Goal: Book appointment/travel/reservation

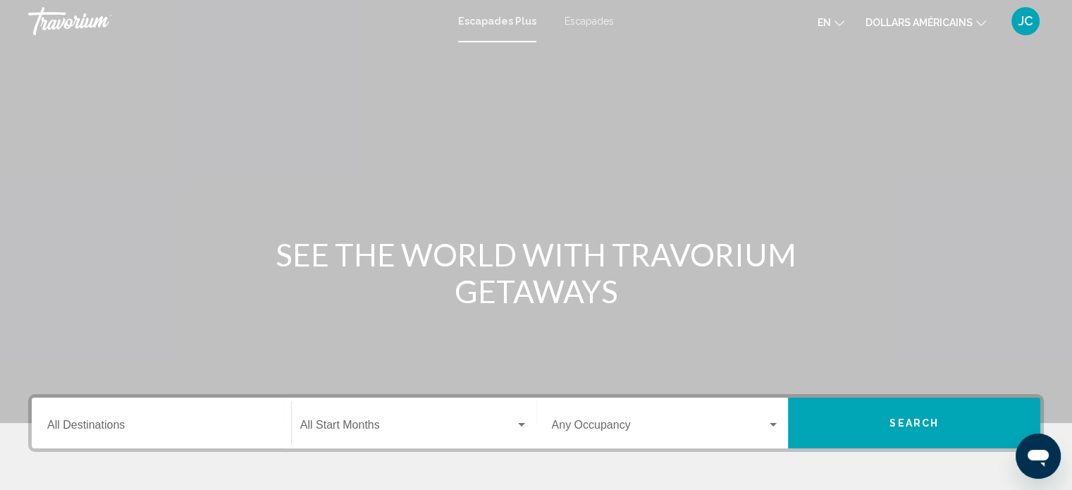
click at [1029, 25] on font "JC" at bounding box center [1025, 20] width 15 height 15
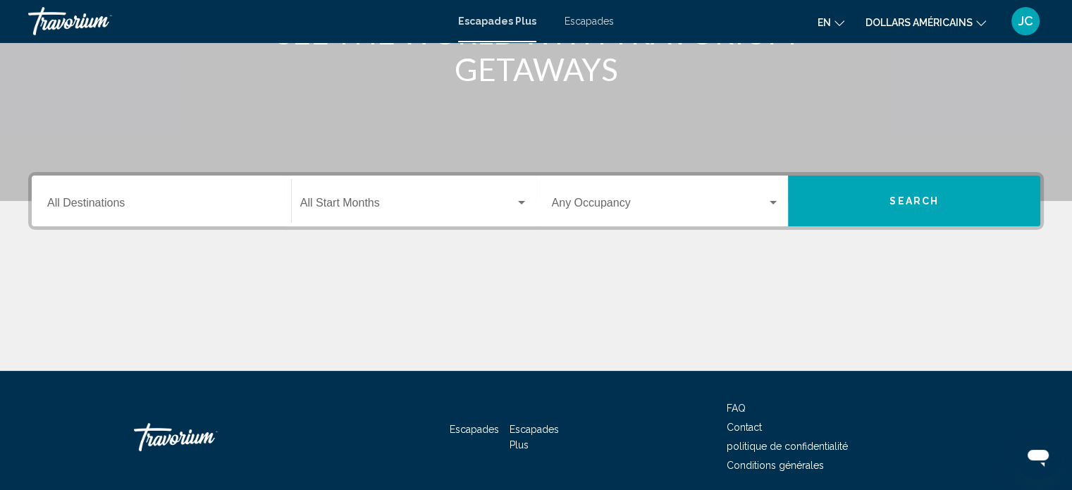
scroll to position [223, 0]
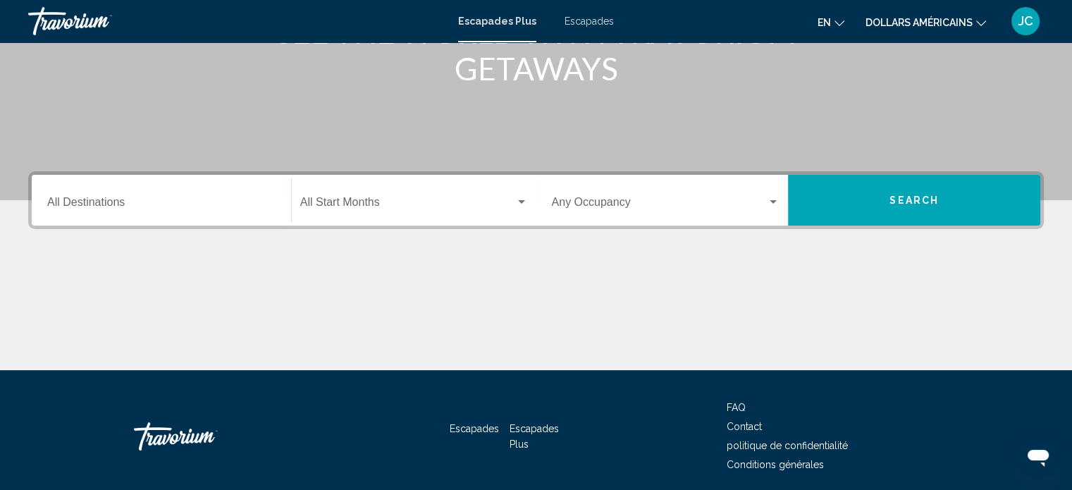
click at [461, 206] on span "Widget de recherche" at bounding box center [407, 205] width 215 height 13
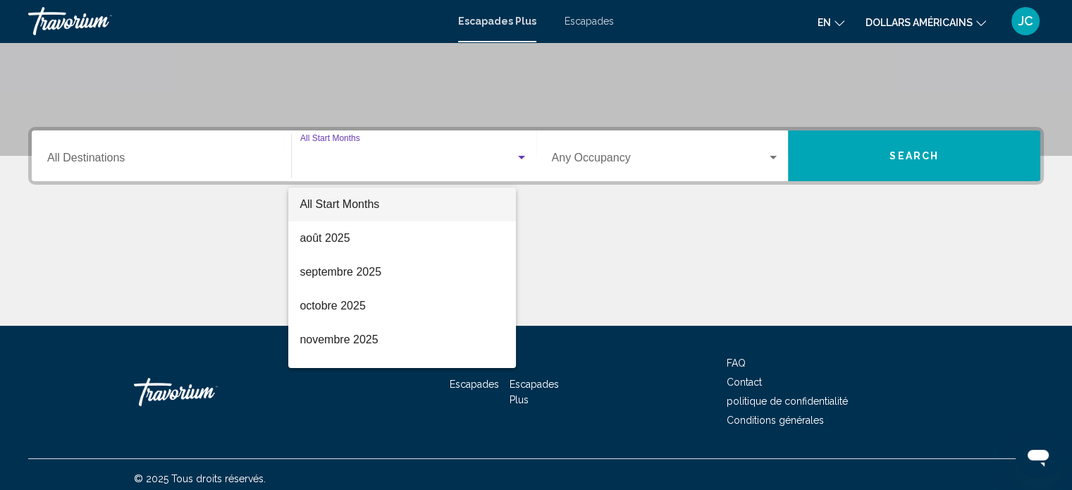
scroll to position [275, 0]
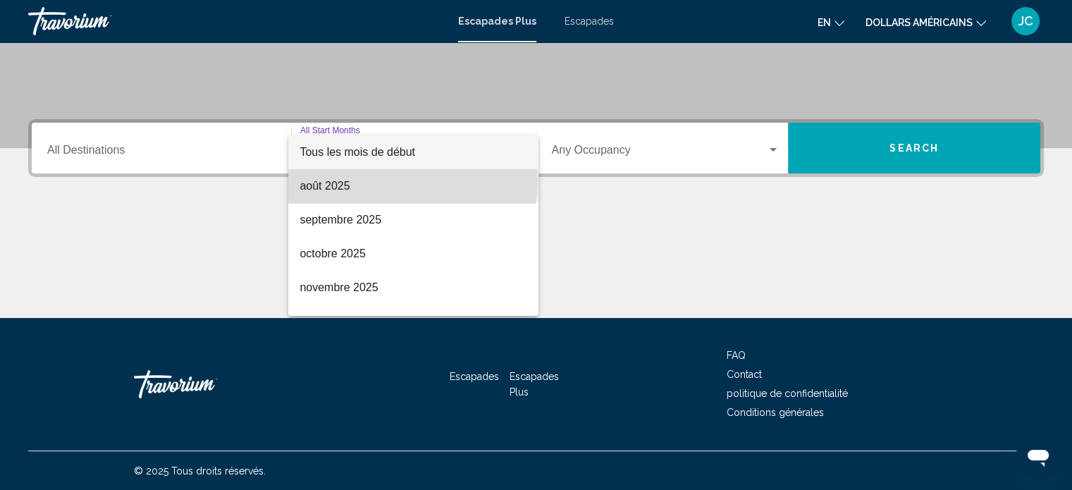
click at [412, 182] on span "août 2025" at bounding box center [413, 186] width 228 height 34
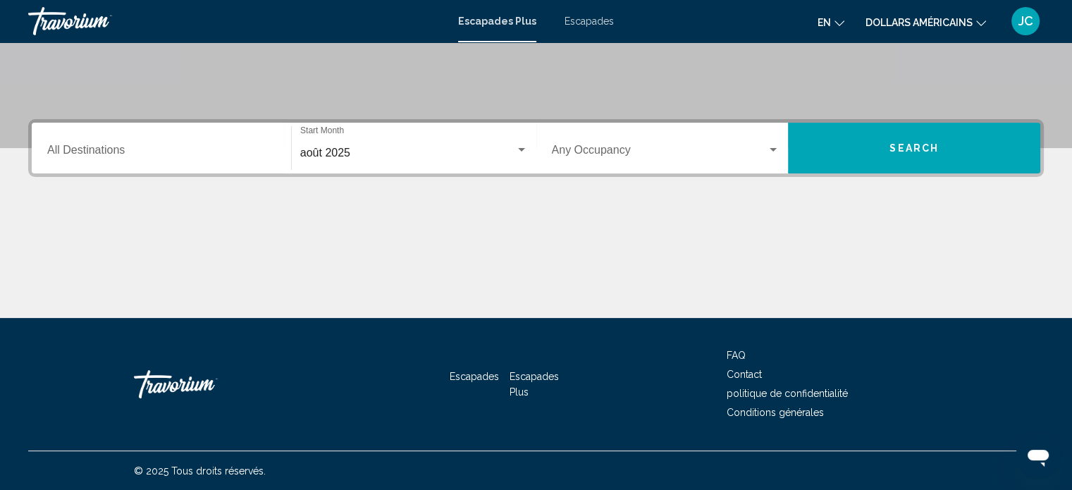
click at [679, 143] on div "Occupancy Any Occupancy" at bounding box center [666, 148] width 228 height 44
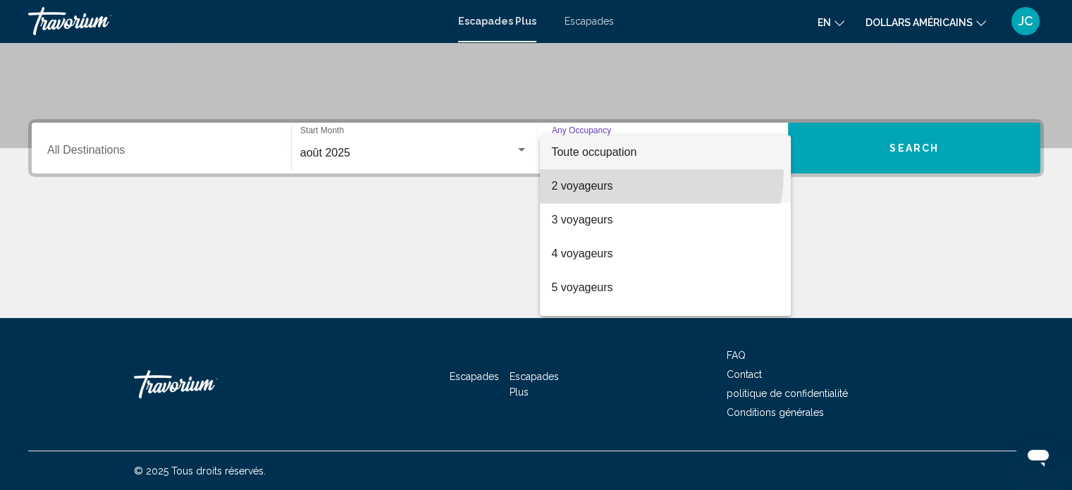
click at [653, 174] on span "2 voyageurs" at bounding box center [665, 186] width 228 height 34
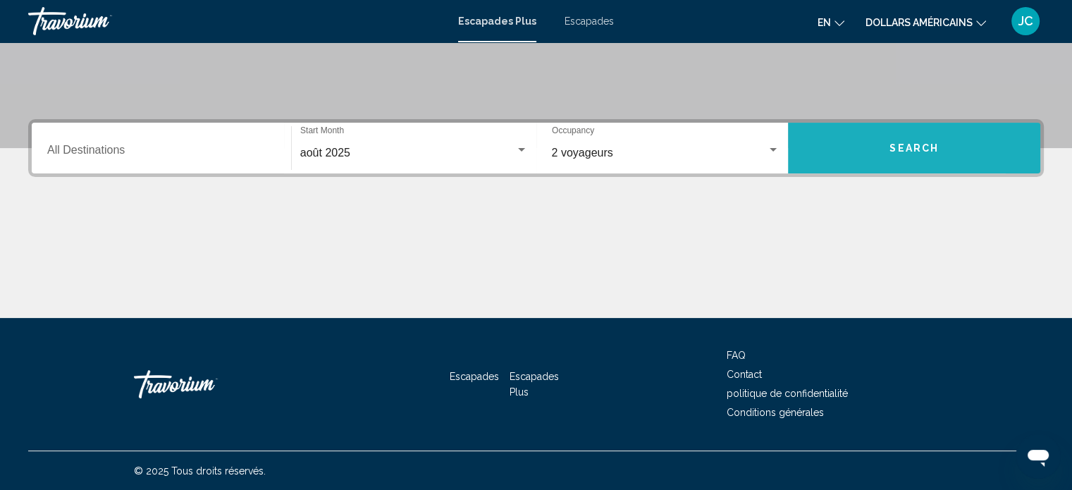
click at [846, 163] on button "Search" at bounding box center [914, 148] width 252 height 51
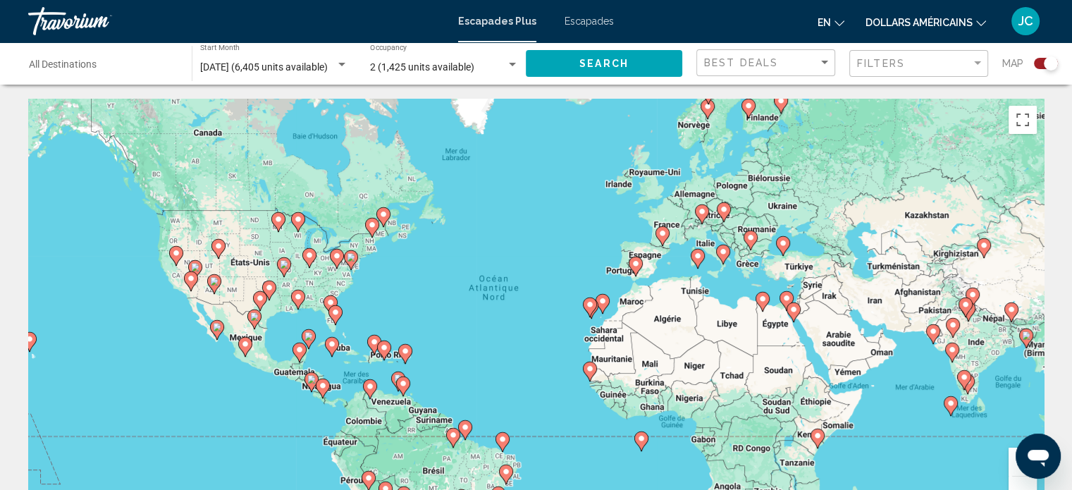
click at [662, 230] on image "Contenu principal" at bounding box center [662, 233] width 8 height 8
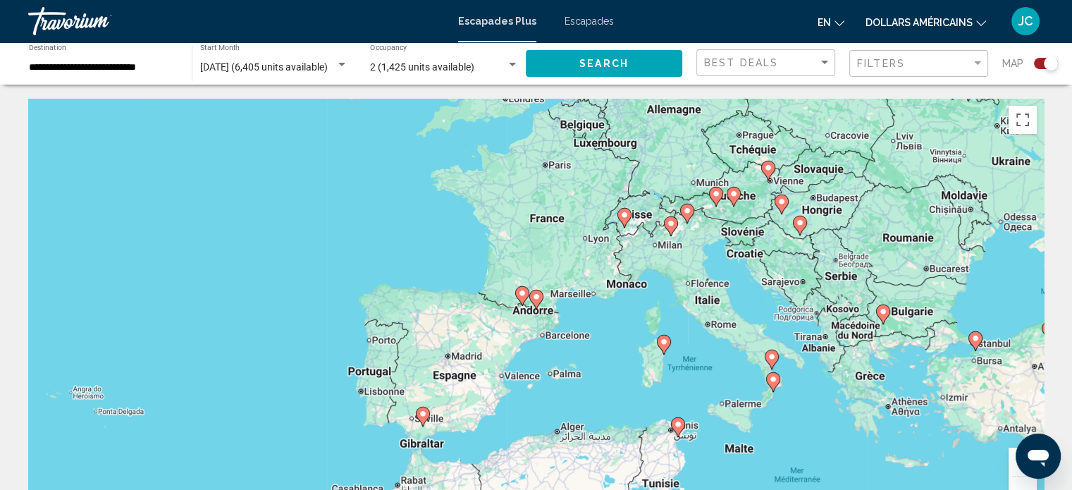
click at [539, 306] on gmp-advanced-marker "Contenu principal" at bounding box center [536, 299] width 14 height 21
type input "**********"
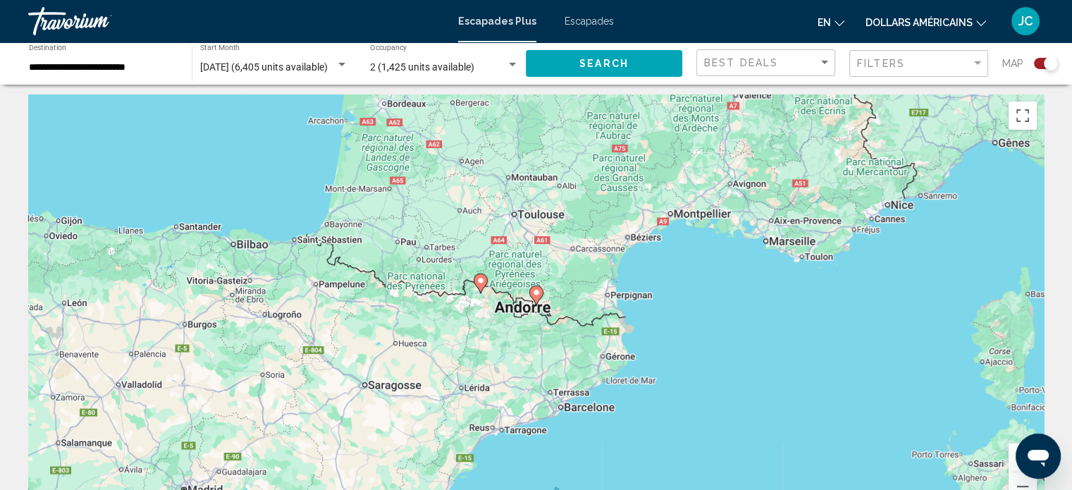
scroll to position [4, 0]
click at [1034, 20] on div "JC" at bounding box center [1025, 21] width 28 height 28
